Goal: Information Seeking & Learning: Learn about a topic

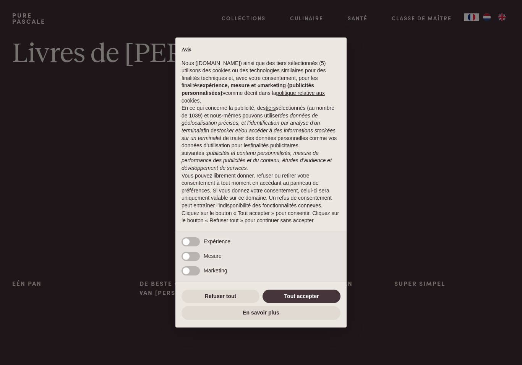
scroll to position [8, 0]
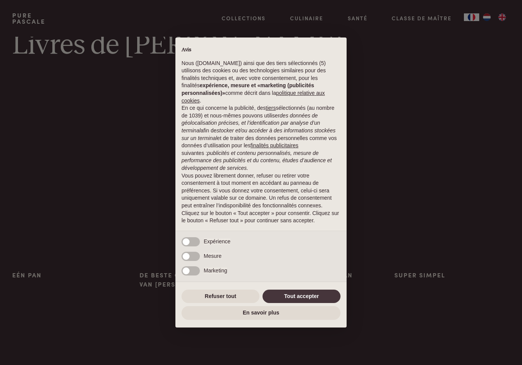
click at [321, 303] on button "Tout accepter" at bounding box center [302, 296] width 78 height 14
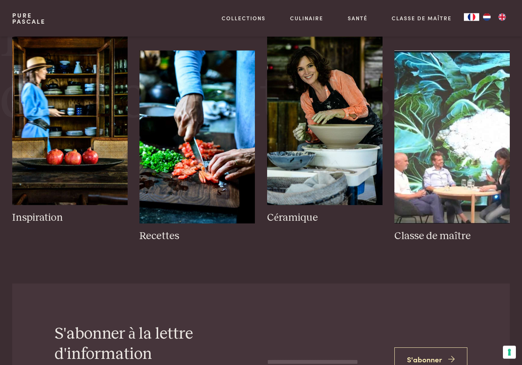
scroll to position [976, 0]
click at [157, 241] on h3 "Recettes" at bounding box center [197, 235] width 115 height 13
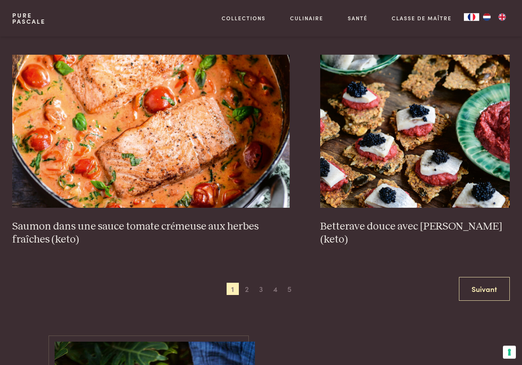
scroll to position [1295, 0]
click at [245, 227] on h3 "Saumon dans une sauce tomate crémeuse aux herbes fraîches (keto)" at bounding box center [150, 233] width 277 height 26
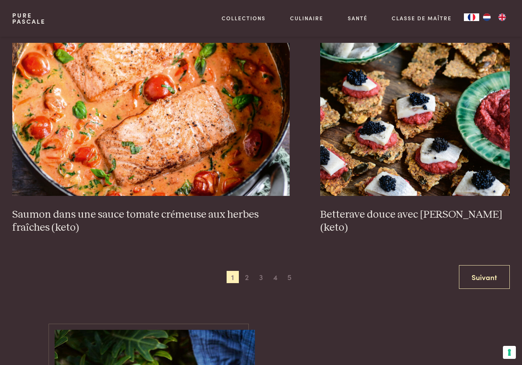
click at [248, 277] on span "2" at bounding box center [247, 277] width 12 height 12
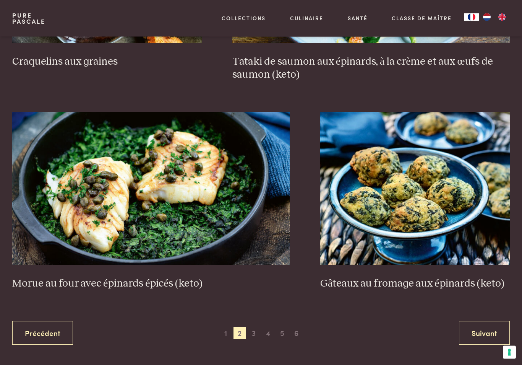
scroll to position [1252, 0]
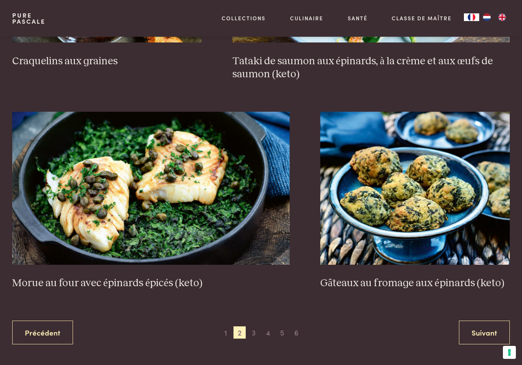
click at [256, 329] on span "3" at bounding box center [254, 332] width 12 height 12
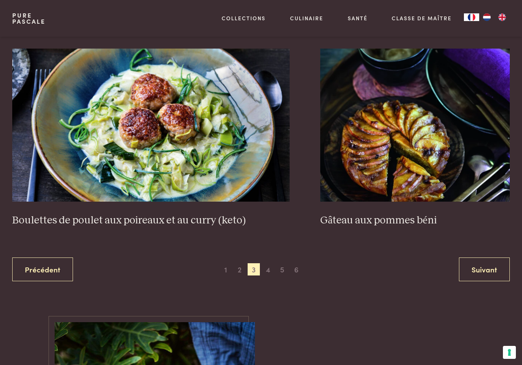
scroll to position [1336, 0]
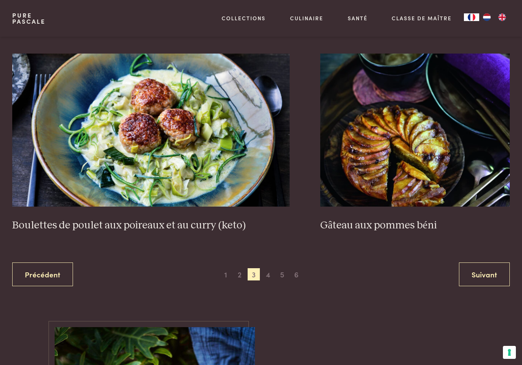
click at [402, 229] on h3 "Gâteau aux pommes béni" at bounding box center [415, 225] width 190 height 13
click at [269, 277] on span "4" at bounding box center [268, 274] width 12 height 12
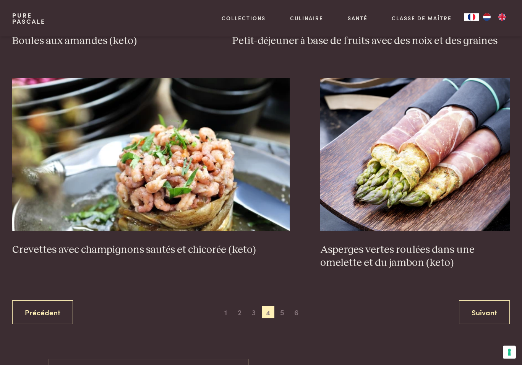
scroll to position [1256, 0]
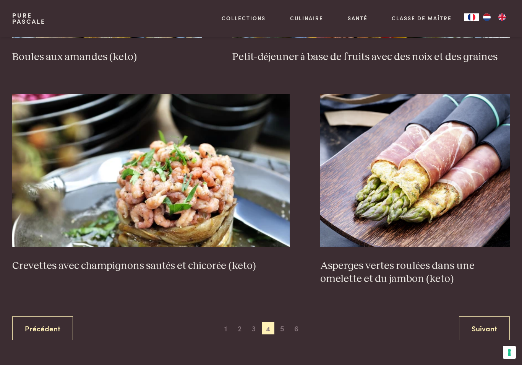
click at [286, 325] on span "5" at bounding box center [282, 328] width 12 height 12
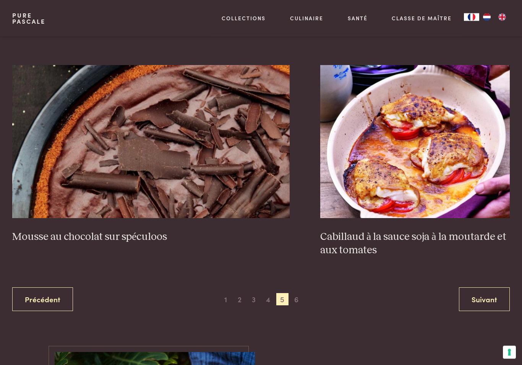
scroll to position [1312, 0]
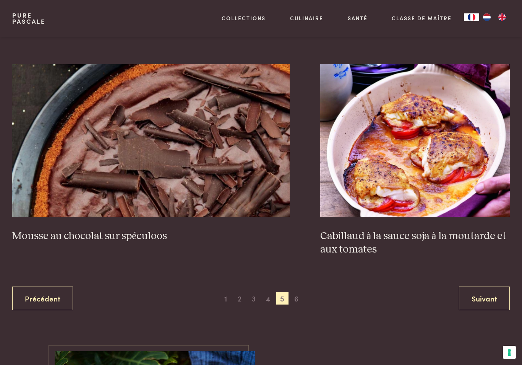
click at [300, 300] on span "6" at bounding box center [296, 298] width 12 height 12
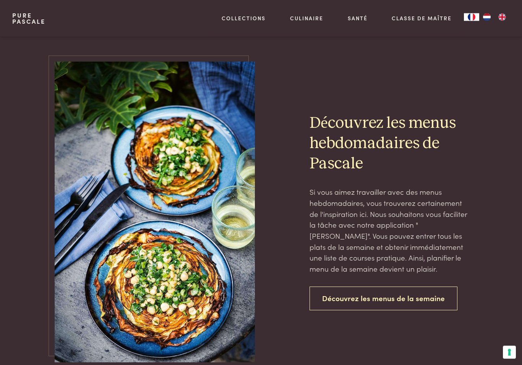
scroll to position [518, 0]
click at [387, 297] on link "Découvrez les menus de la semaine" at bounding box center [384, 298] width 148 height 24
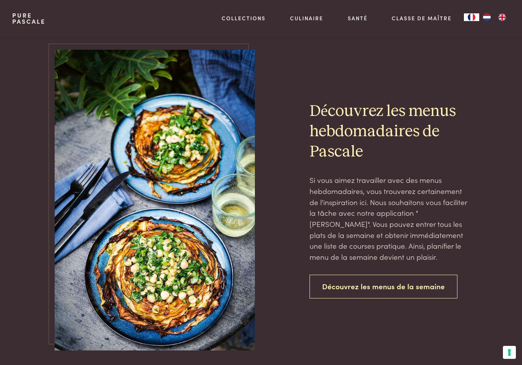
scroll to position [923, 0]
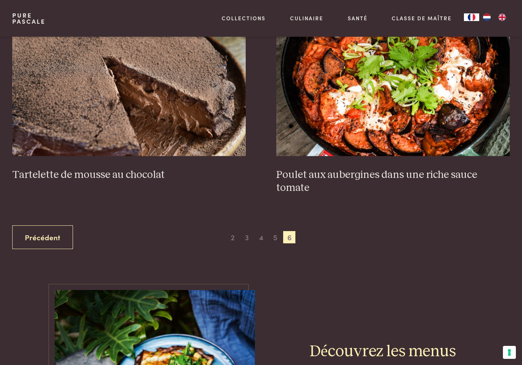
scroll to position [772, 0]
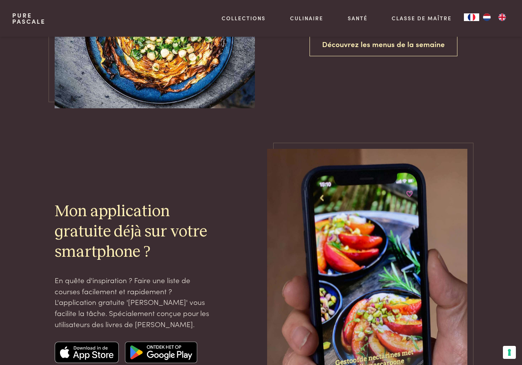
scroll to position [620, 0]
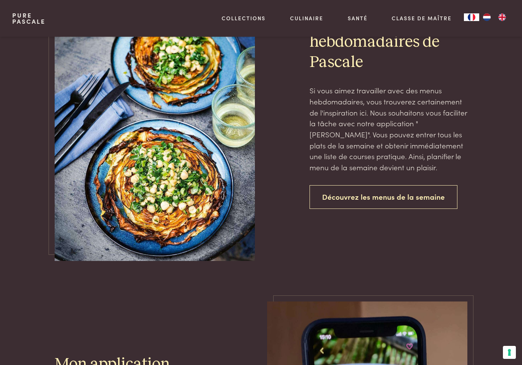
scroll to position [861, 0]
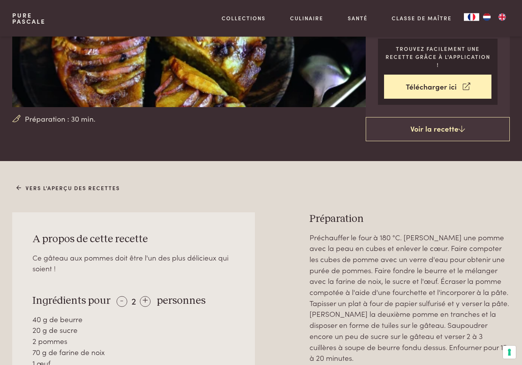
scroll to position [152, 0]
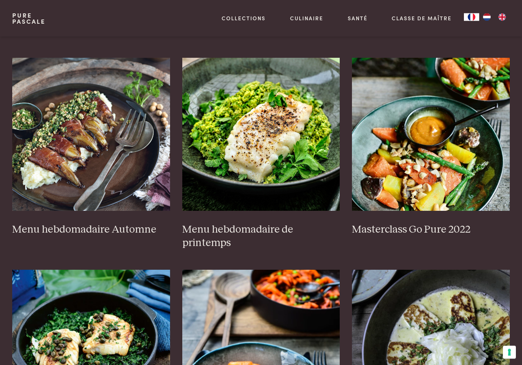
scroll to position [388, 0]
click at [43, 231] on h3 "Menu hebdomadaire Automne" at bounding box center [91, 228] width 158 height 13
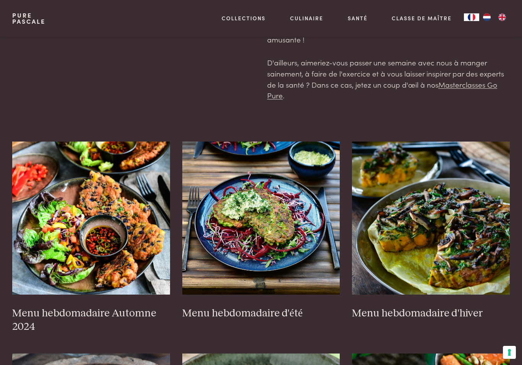
scroll to position [68, 0]
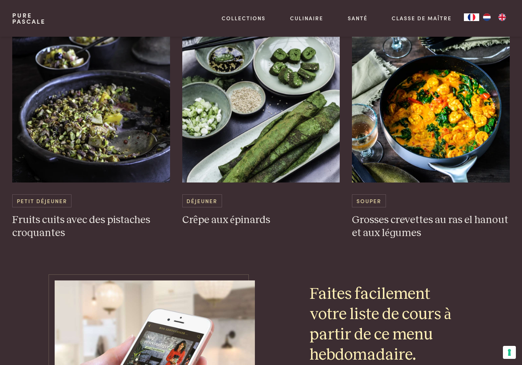
scroll to position [2362, 0]
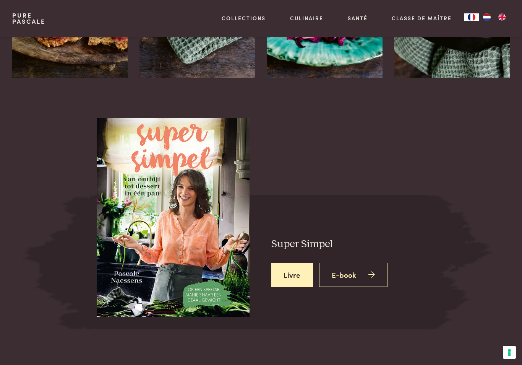
scroll to position [1179, 0]
click at [157, 192] on img at bounding box center [173, 216] width 153 height 200
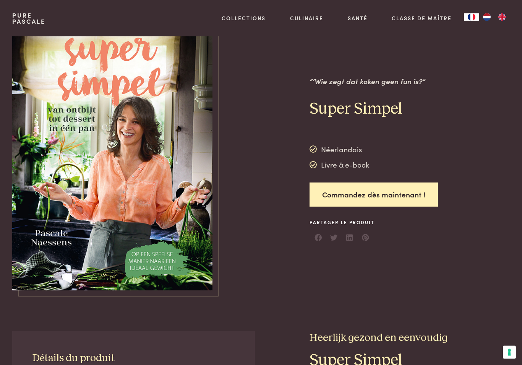
scroll to position [0, 0]
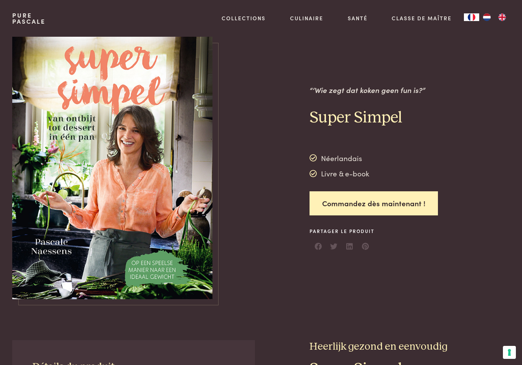
click at [349, 161] on div "Néerlandais" at bounding box center [340, 157] width 60 height 11
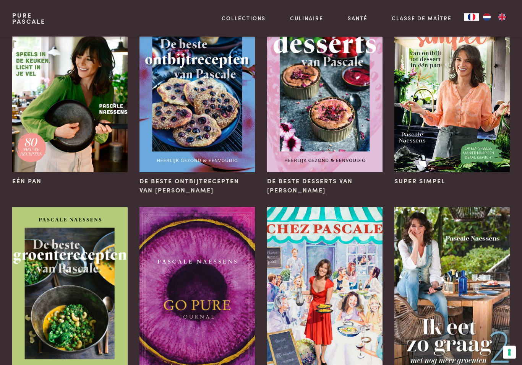
scroll to position [102, 0]
click at [463, 116] on img at bounding box center [451, 85] width 115 height 173
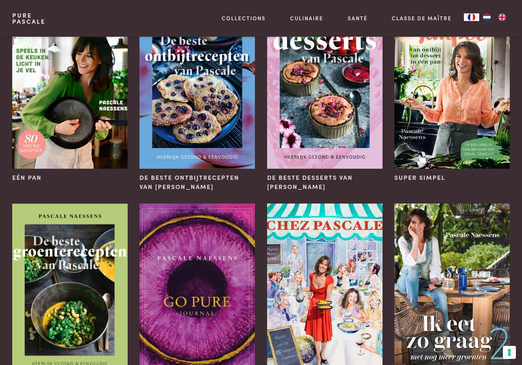
scroll to position [0, 0]
